Goal: Information Seeking & Learning: Learn about a topic

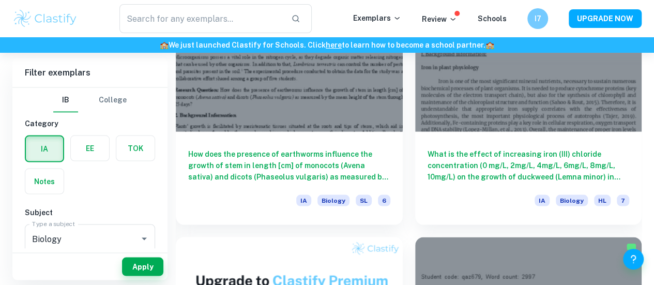
scroll to position [939, 0]
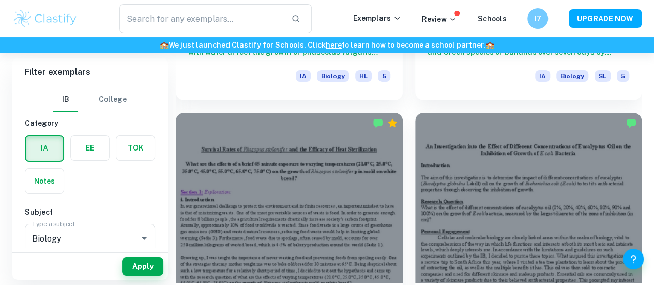
scroll to position [3819, 0]
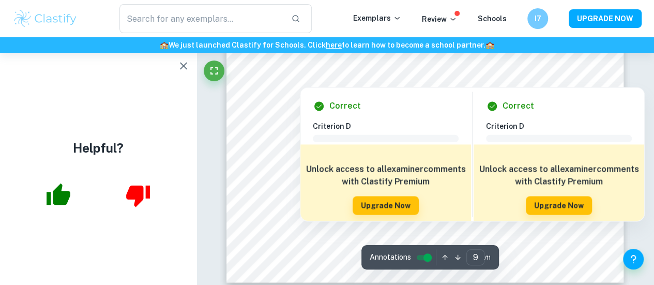
scroll to position [4658, 0]
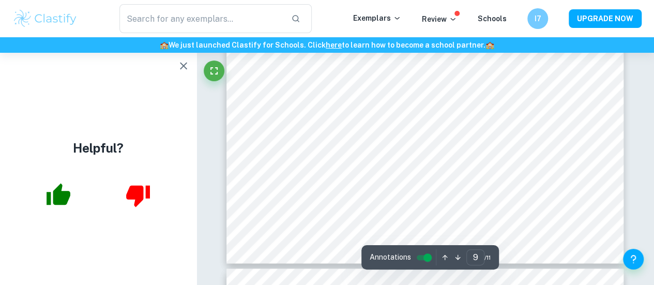
type input "10"
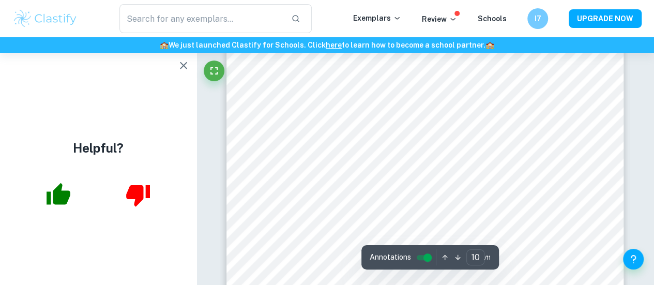
scroll to position [5152, 0]
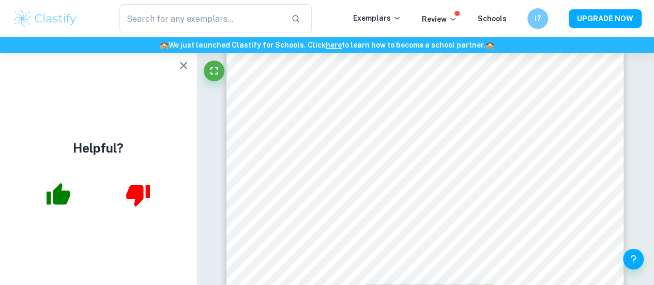
click at [184, 59] on button "button" at bounding box center [183, 65] width 21 height 21
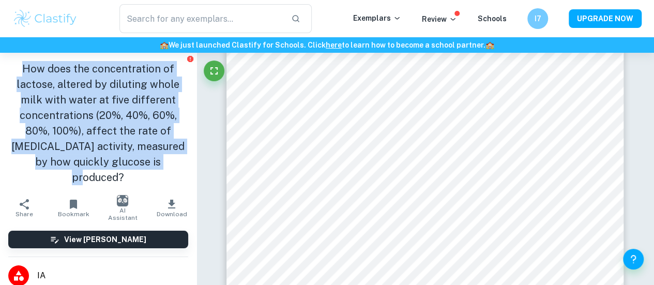
drag, startPoint x: 24, startPoint y: 69, endPoint x: 173, endPoint y: 156, distance: 173.2
click at [173, 156] on h1 "How does the concentration of lactose, altered by diluting whole milk with wate…" at bounding box center [98, 123] width 180 height 124
copy h1 "How does the concentration of lactose, altered by diluting whole milk with wate…"
